Goal: Task Accomplishment & Management: Complete application form

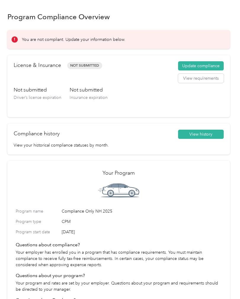
click at [214, 65] on button "Update compliance" at bounding box center [201, 65] width 46 height 9
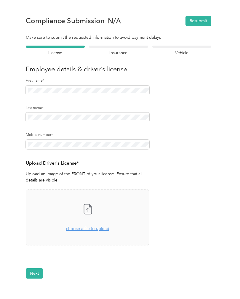
scroll to position [21, 0]
click at [85, 226] on span "choose a file to upload" at bounding box center [87, 228] width 43 height 5
click at [91, 210] on icon at bounding box center [88, 209] width 12 height 12
click at [34, 272] on button "Next" at bounding box center [34, 274] width 17 height 10
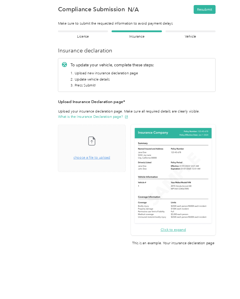
scroll to position [21, 0]
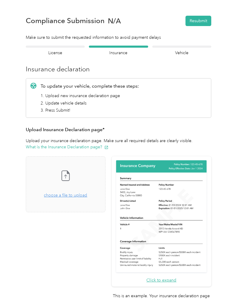
click at [71, 170] on icon at bounding box center [66, 176] width 12 height 12
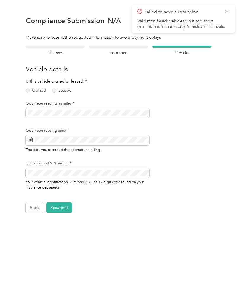
click at [35, 208] on button "Back" at bounding box center [34, 208] width 17 height 10
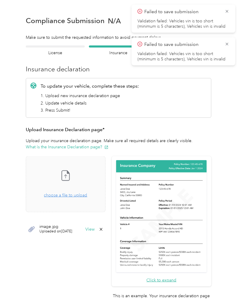
scroll to position [7, 0]
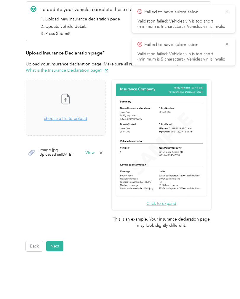
click at [34, 241] on button "Back" at bounding box center [34, 246] width 17 height 10
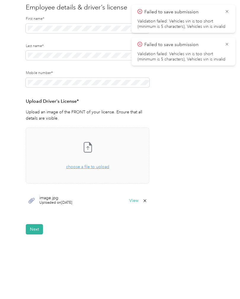
click at [33, 224] on button "Next" at bounding box center [34, 229] width 17 height 10
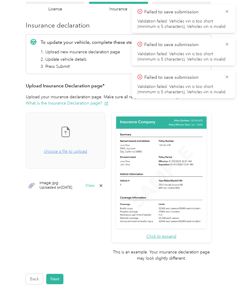
scroll to position [45, 0]
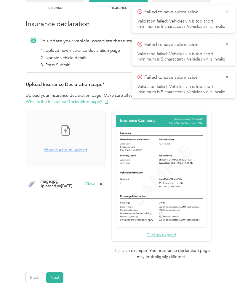
click at [227, 78] on icon at bounding box center [227, 76] width 5 height 5
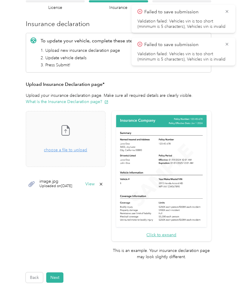
click at [229, 42] on icon at bounding box center [227, 43] width 5 height 5
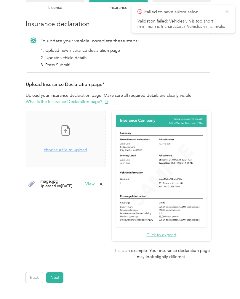
click at [229, 10] on icon at bounding box center [227, 11] width 5 height 5
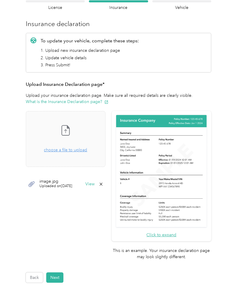
click at [57, 273] on button "Next" at bounding box center [54, 278] width 17 height 10
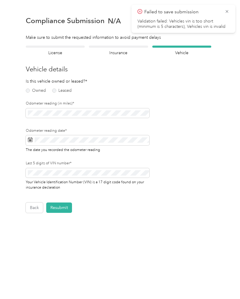
click at [228, 10] on icon at bounding box center [227, 11] width 5 height 5
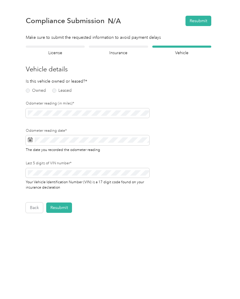
click at [29, 90] on label "Owned" at bounding box center [36, 91] width 20 height 4
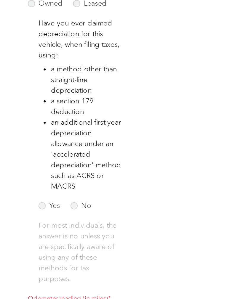
click at [51, 207] on label "No" at bounding box center [57, 209] width 12 height 4
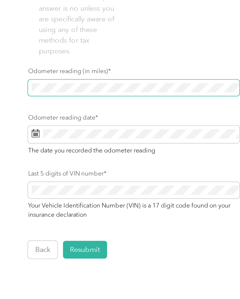
scroll to position [128, 0]
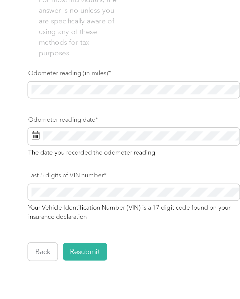
click at [36, 167] on span at bounding box center [88, 172] width 124 height 10
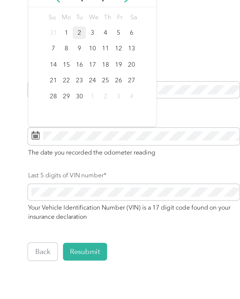
click at [31, 171] on rect at bounding box center [31, 171] width 1 height 1
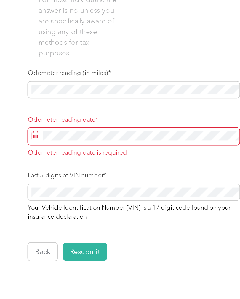
click at [30, 171] on rect at bounding box center [30, 171] width 1 height 1
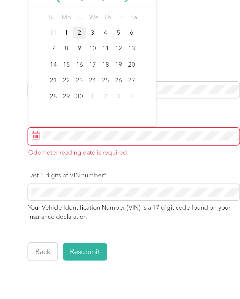
click at [52, 108] on div "2" at bounding box center [56, 111] width 8 height 7
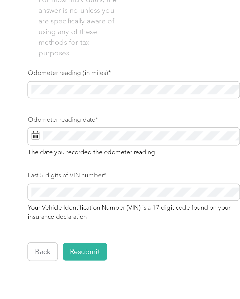
click at [52, 234] on button "Resubmit" at bounding box center [59, 239] width 26 height 10
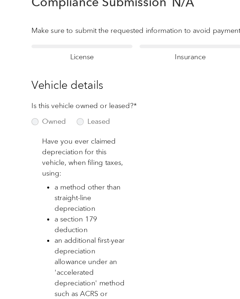
scroll to position [0, 0]
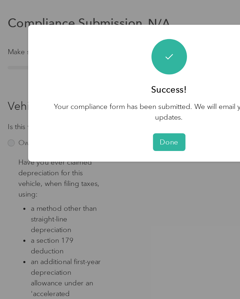
click at [111, 83] on button "Done" at bounding box center [120, 83] width 19 height 10
